Goal: Information Seeking & Learning: Learn about a topic

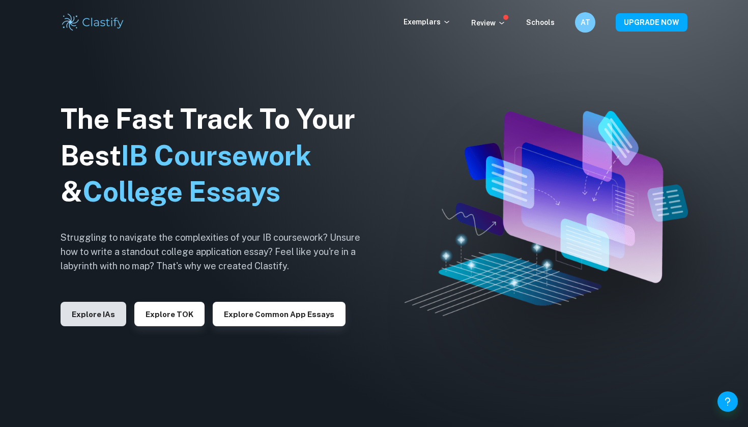
click at [95, 309] on button "Explore IAs" at bounding box center [94, 314] width 66 height 24
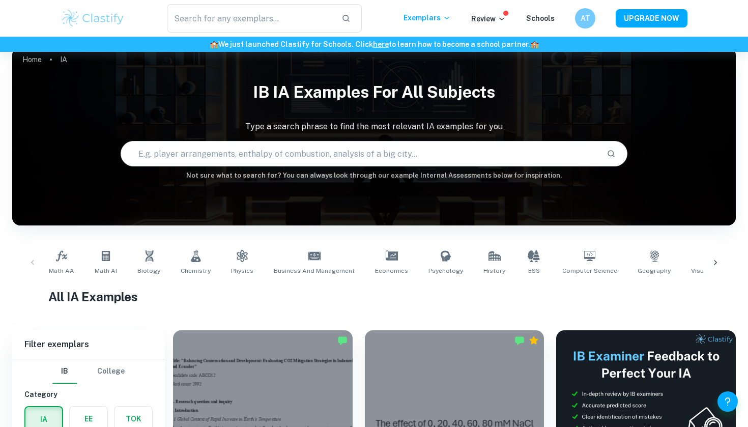
scroll to position [14, 0]
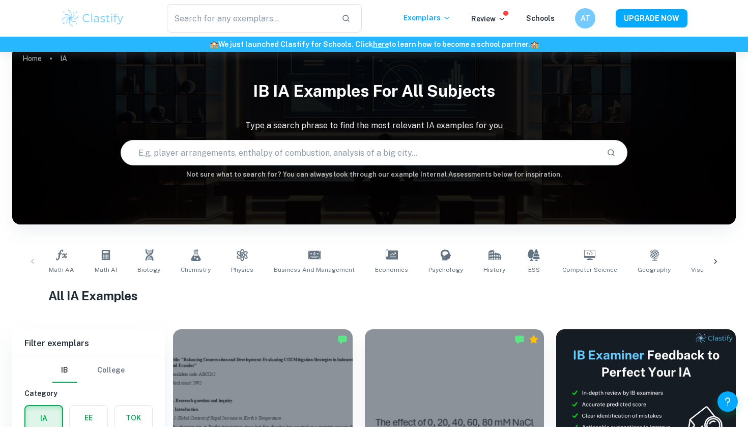
click at [149, 238] on div "Math AA Math AI Biology Chemistry Physics Business and Management Economics Psy…" at bounding box center [373, 262] width 723 height 50
click at [149, 254] on icon at bounding box center [149, 254] width 8 height 11
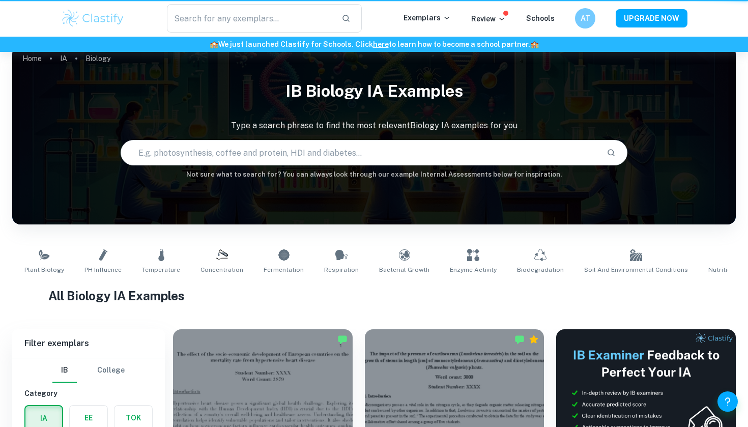
type input "Biology"
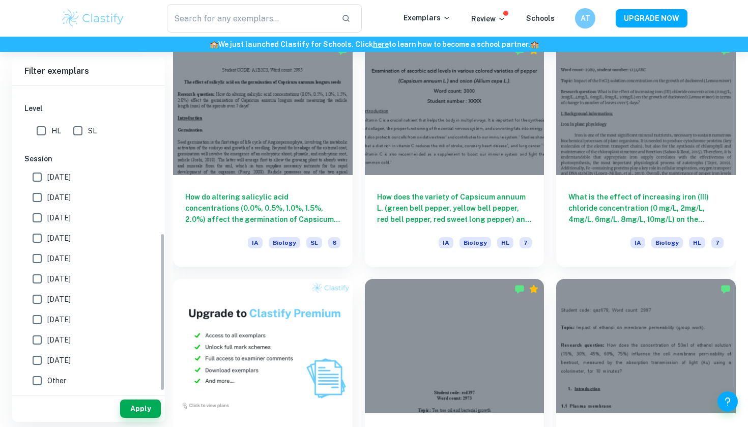
scroll to position [543, 0]
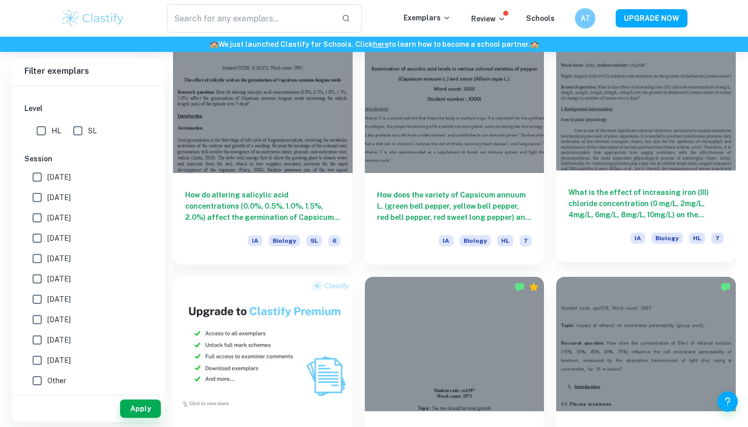
click at [618, 96] on div at bounding box center [646, 103] width 180 height 134
click at [593, 115] on div at bounding box center [646, 103] width 180 height 134
click at [580, 118] on div at bounding box center [646, 103] width 180 height 134
click at [601, 101] on div at bounding box center [646, 103] width 180 height 134
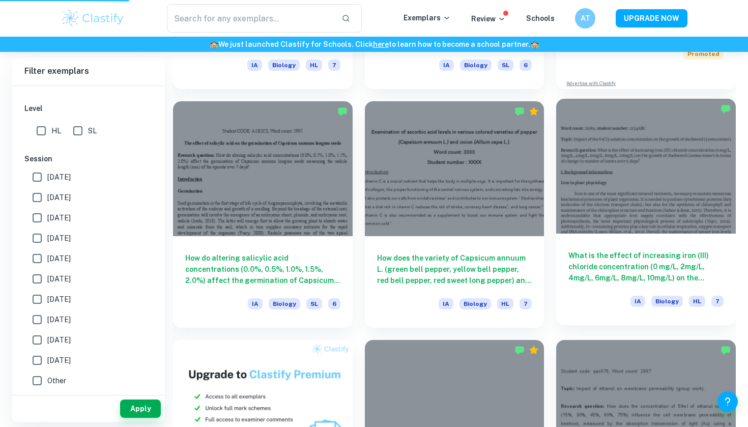
click at [688, 154] on div at bounding box center [646, 166] width 180 height 134
click at [672, 130] on div at bounding box center [646, 166] width 180 height 134
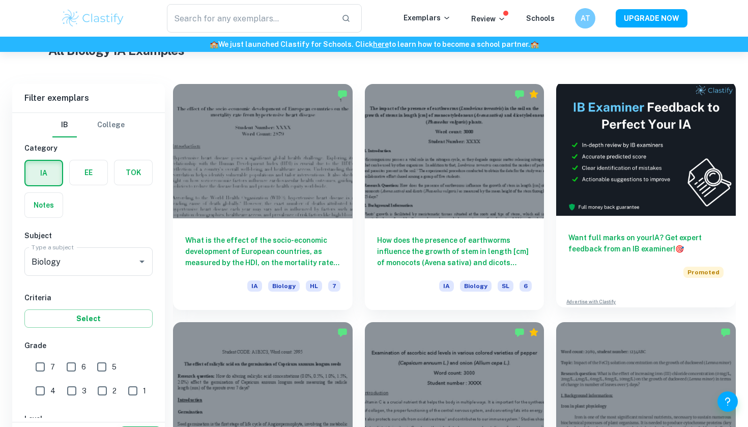
scroll to position [361, 0]
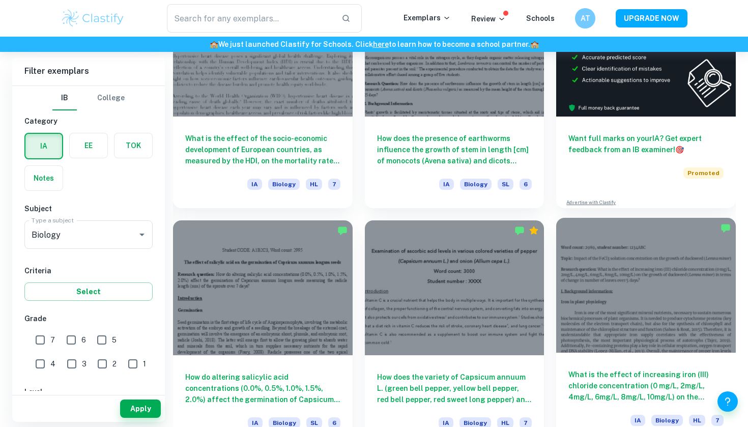
click at [631, 289] on div at bounding box center [646, 285] width 180 height 134
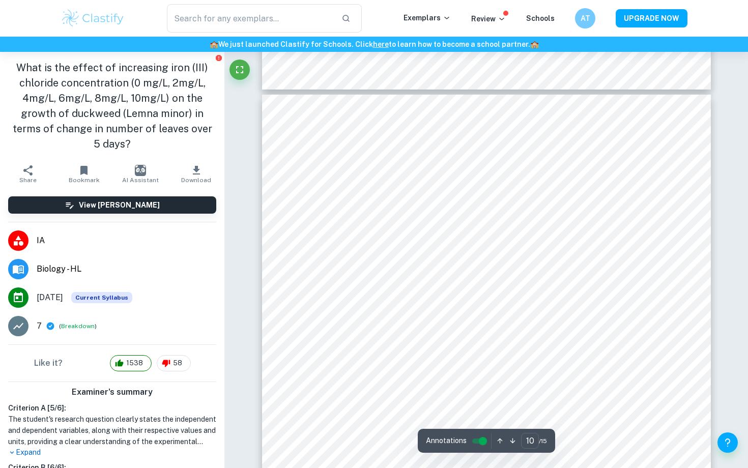
scroll to position [5791, 1]
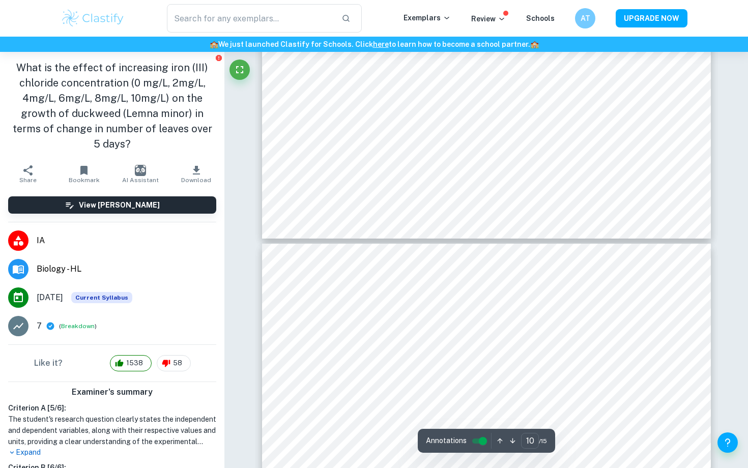
type input "9"
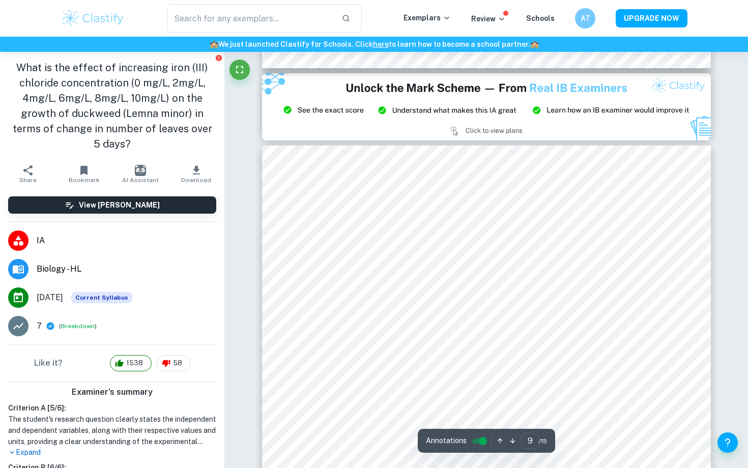
scroll to position [5239, 0]
